Goal: Information Seeking & Learning: Check status

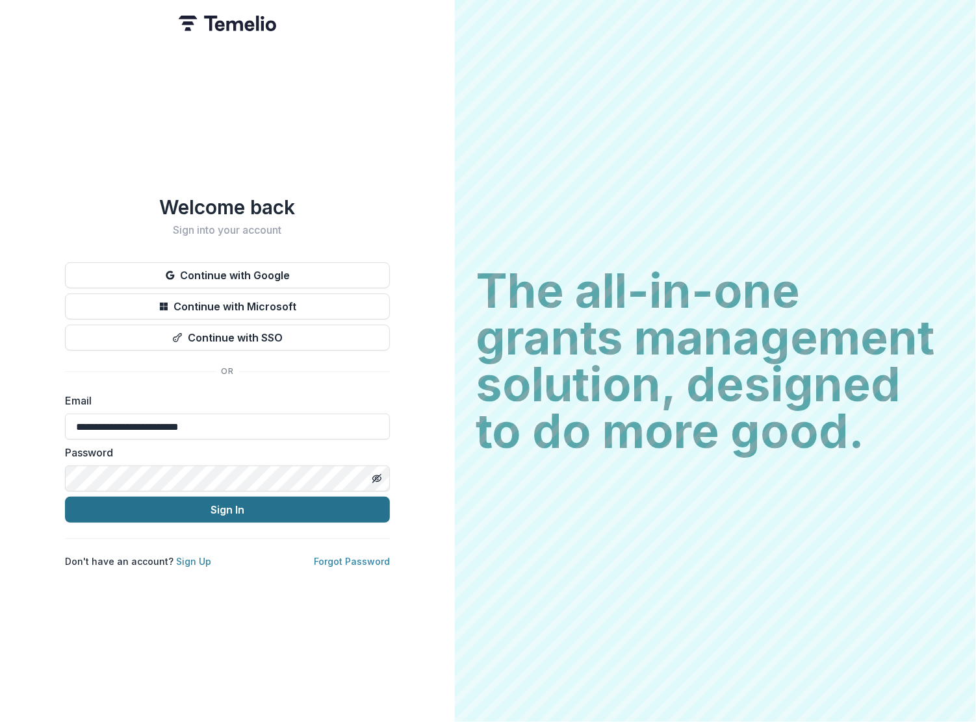
click at [201, 505] on button "Sign In" at bounding box center [227, 510] width 325 height 26
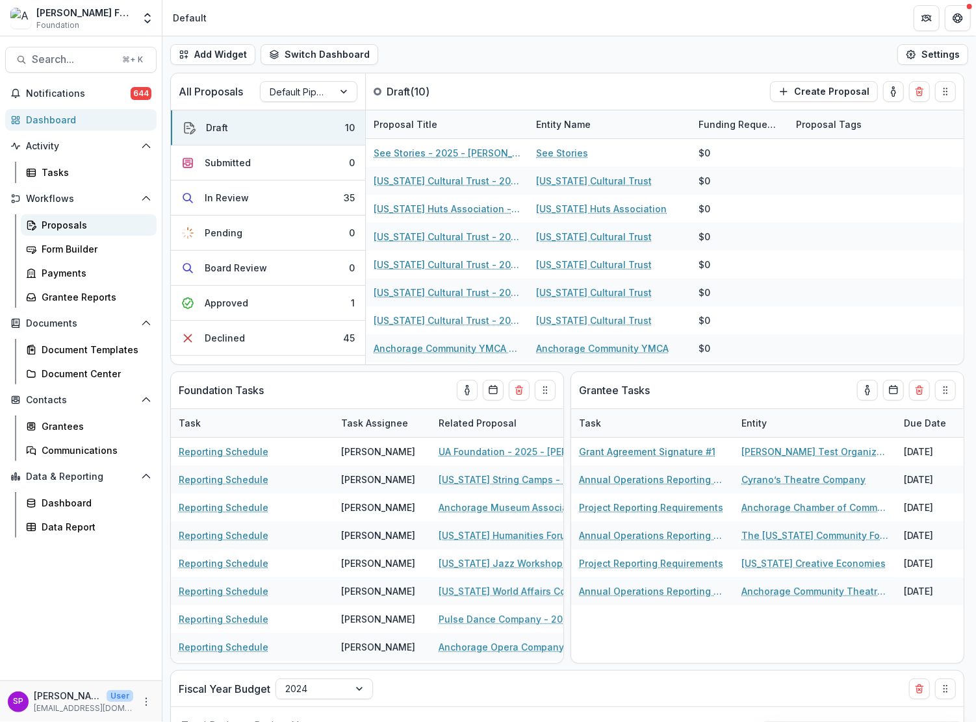
click at [62, 223] on div "Proposals" at bounding box center [94, 225] width 105 height 14
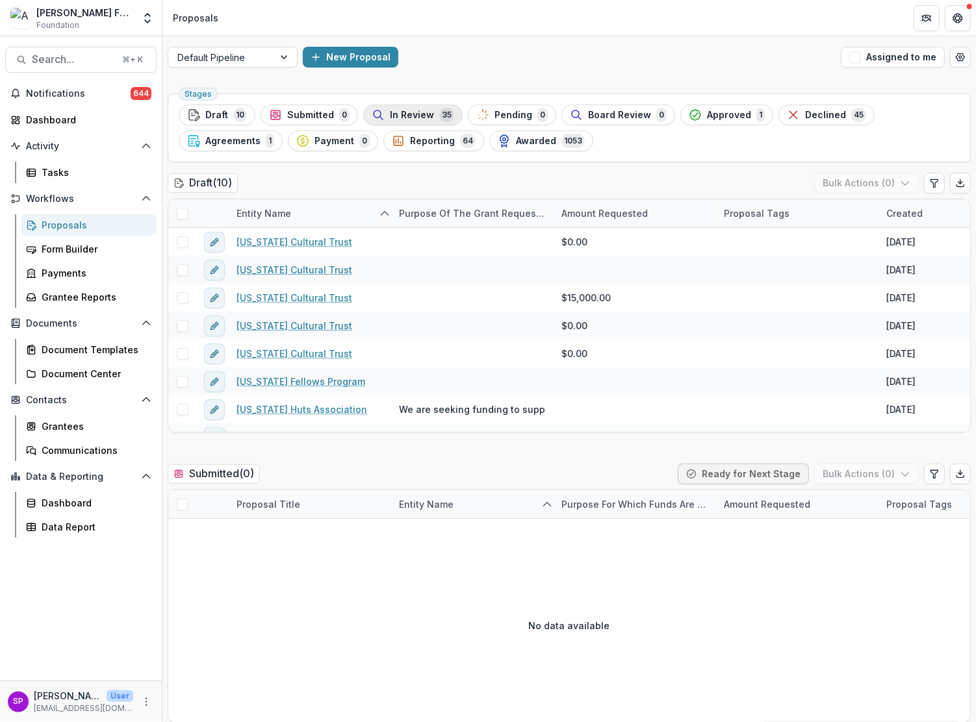
click at [390, 116] on span "In Review" at bounding box center [412, 115] width 44 height 11
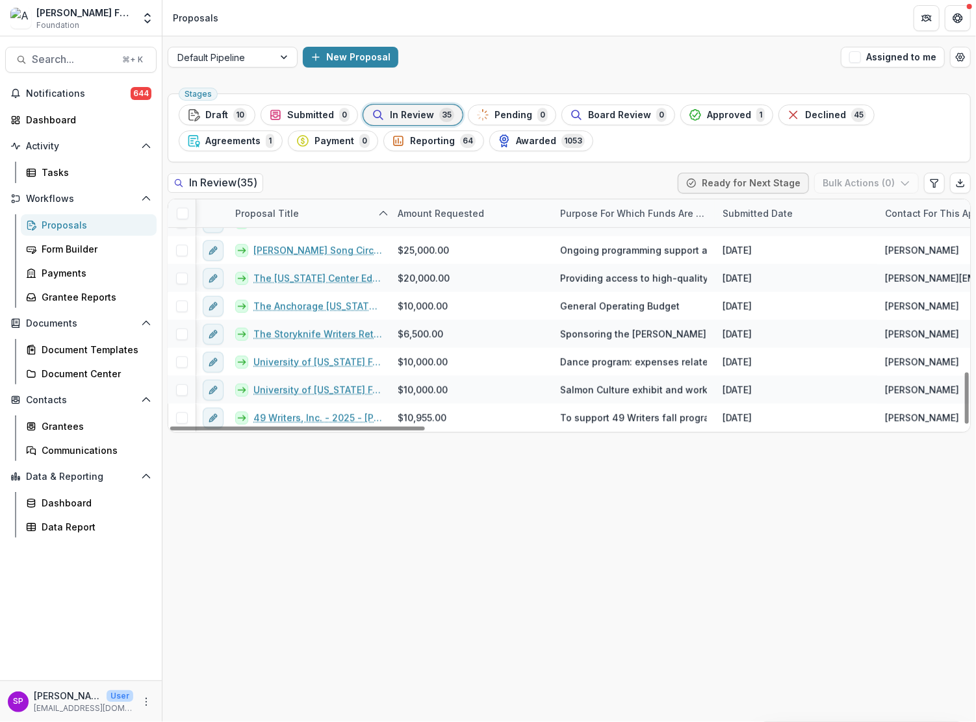
scroll to position [774, 1]
click at [219, 116] on span "Draft" at bounding box center [216, 115] width 23 height 11
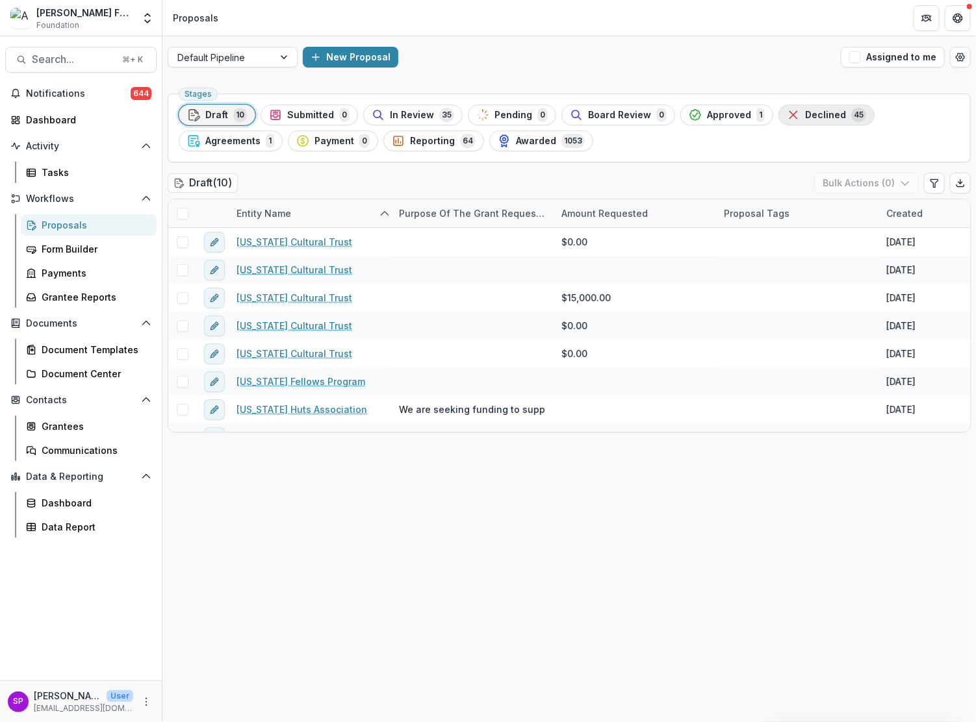
click at [815, 115] on span "Declined" at bounding box center [825, 115] width 41 height 11
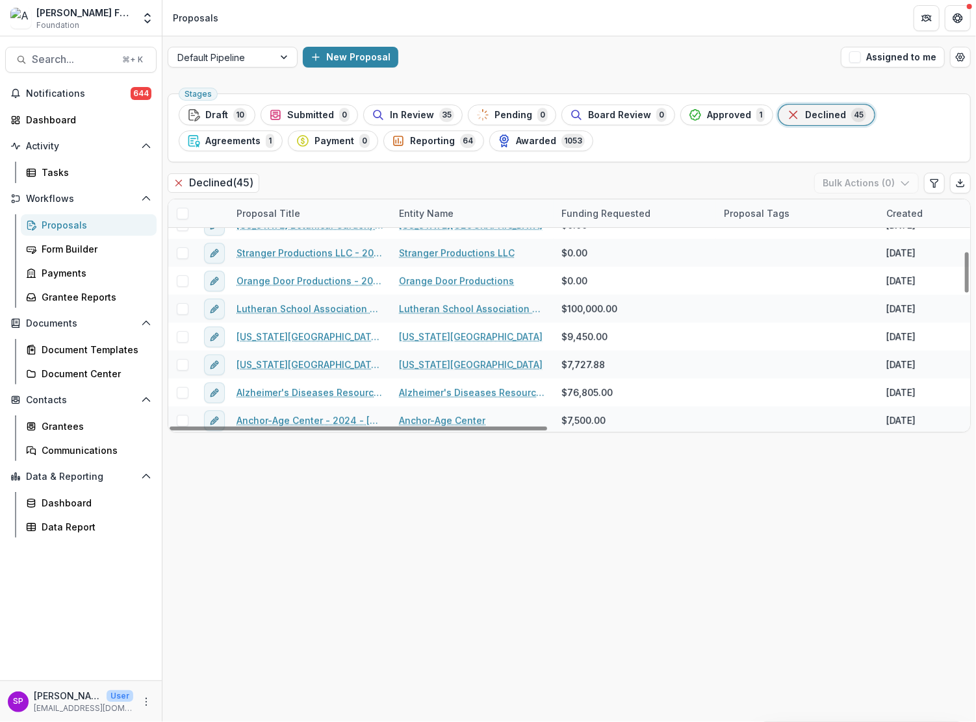
scroll to position [297, 0]
click at [263, 214] on div "Proposal Title" at bounding box center [268, 214] width 79 height 14
click at [306, 272] on span "Sort Ascending" at bounding box center [289, 269] width 69 height 11
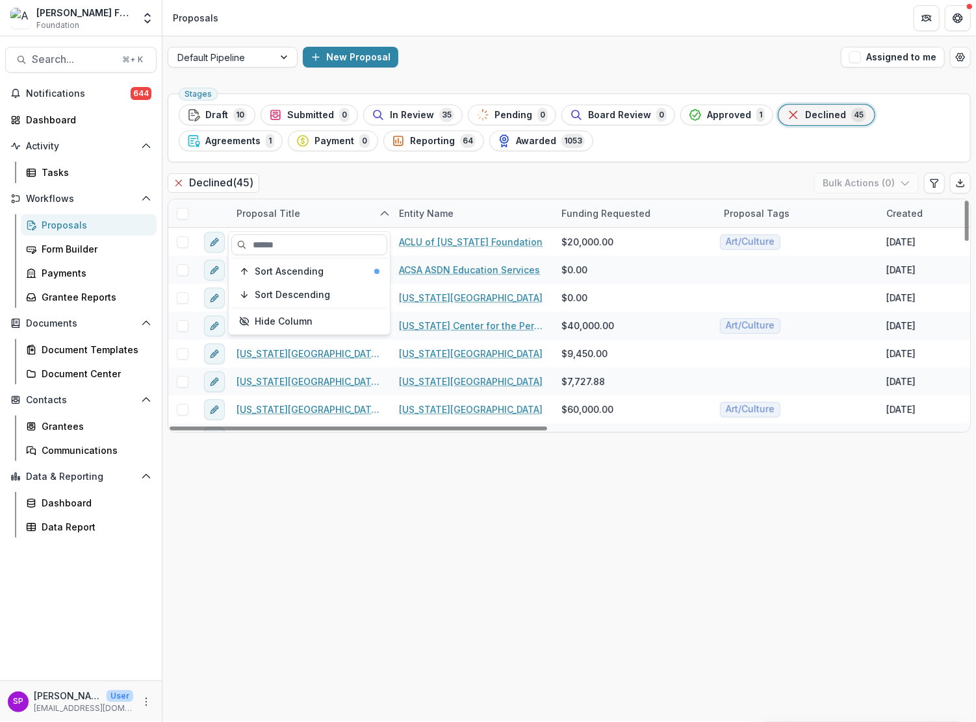
scroll to position [0, 0]
click at [317, 269] on span "Sort Ascending" at bounding box center [289, 269] width 69 height 11
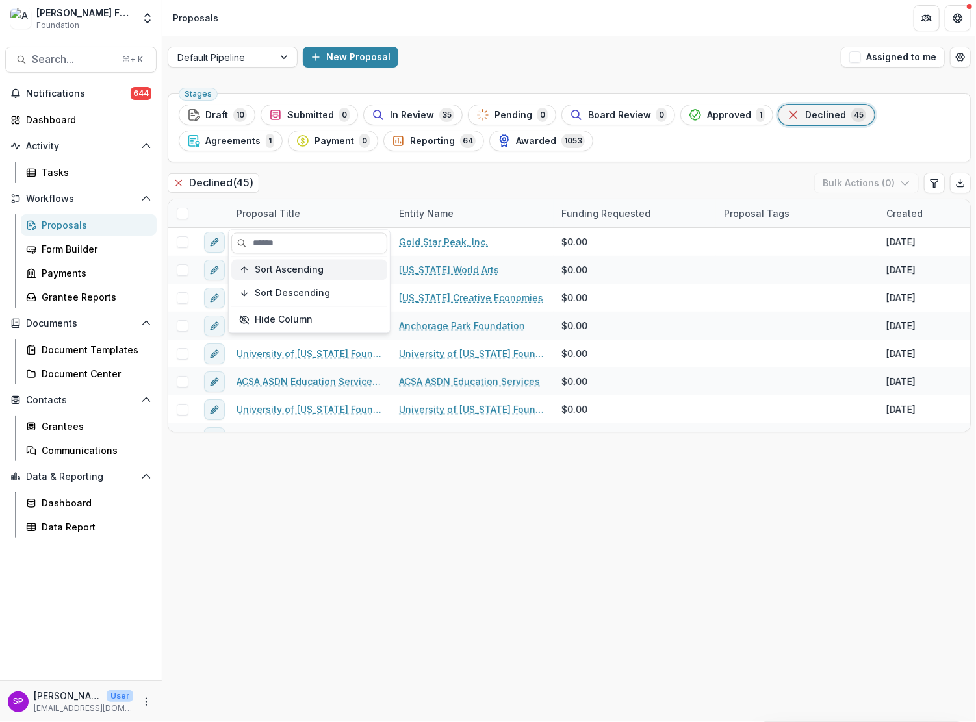
click at [283, 270] on span "Sort Ascending" at bounding box center [289, 269] width 69 height 11
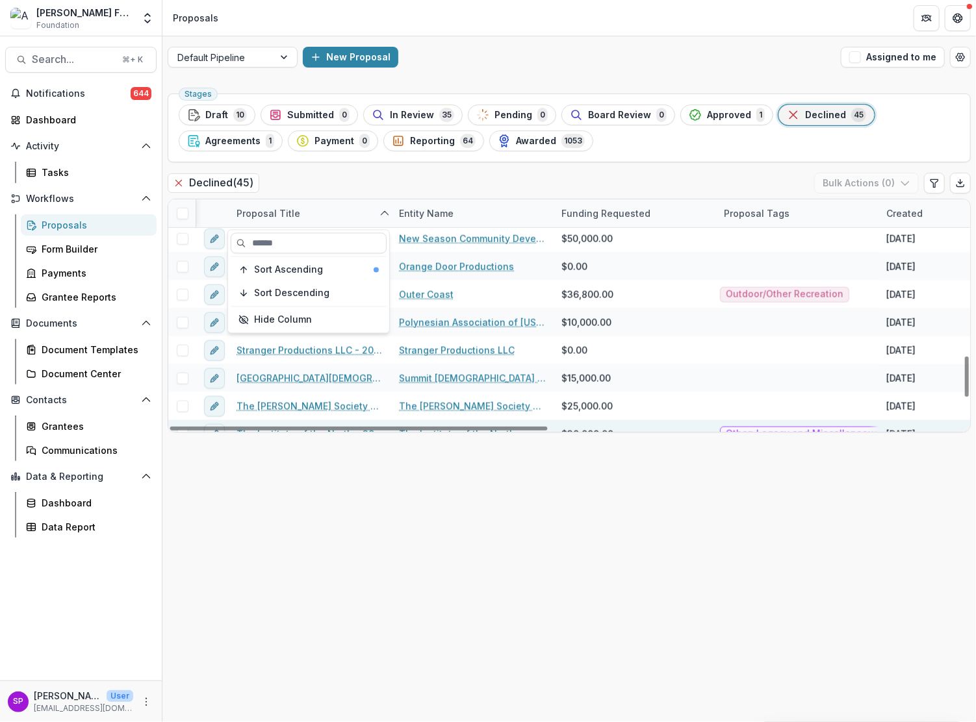
scroll to position [897, 1]
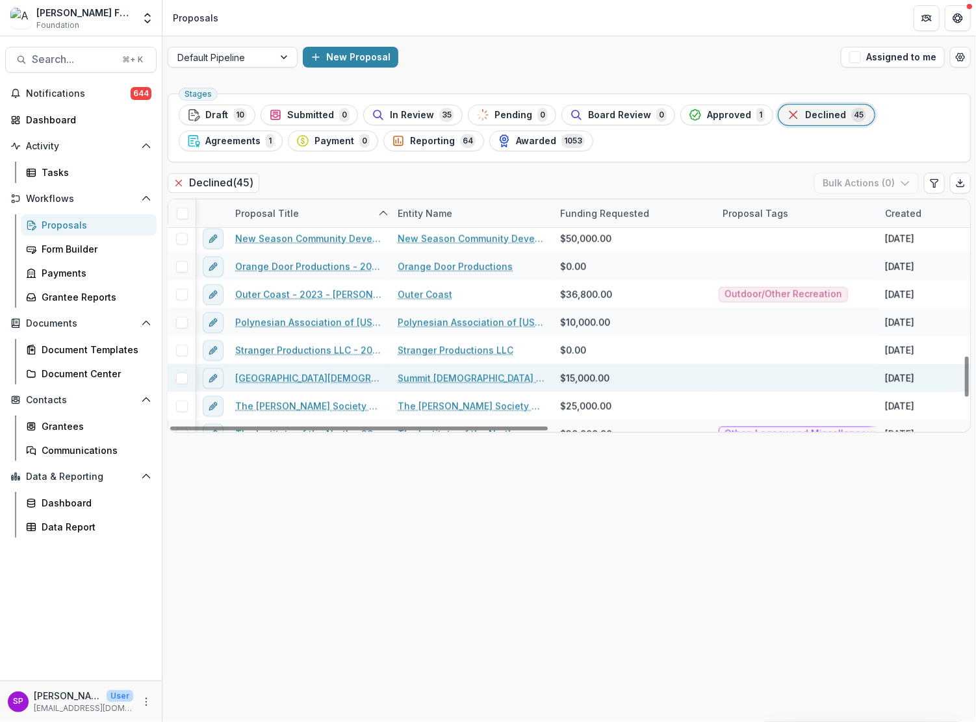
click at [314, 379] on link "[GEOGRAPHIC_DATA][DEMOGRAPHIC_DATA] [US_STATE] - 2024 - [PERSON_NAME] Foundatio…" at bounding box center [308, 379] width 147 height 14
